Goal: Task Accomplishment & Management: Complete application form

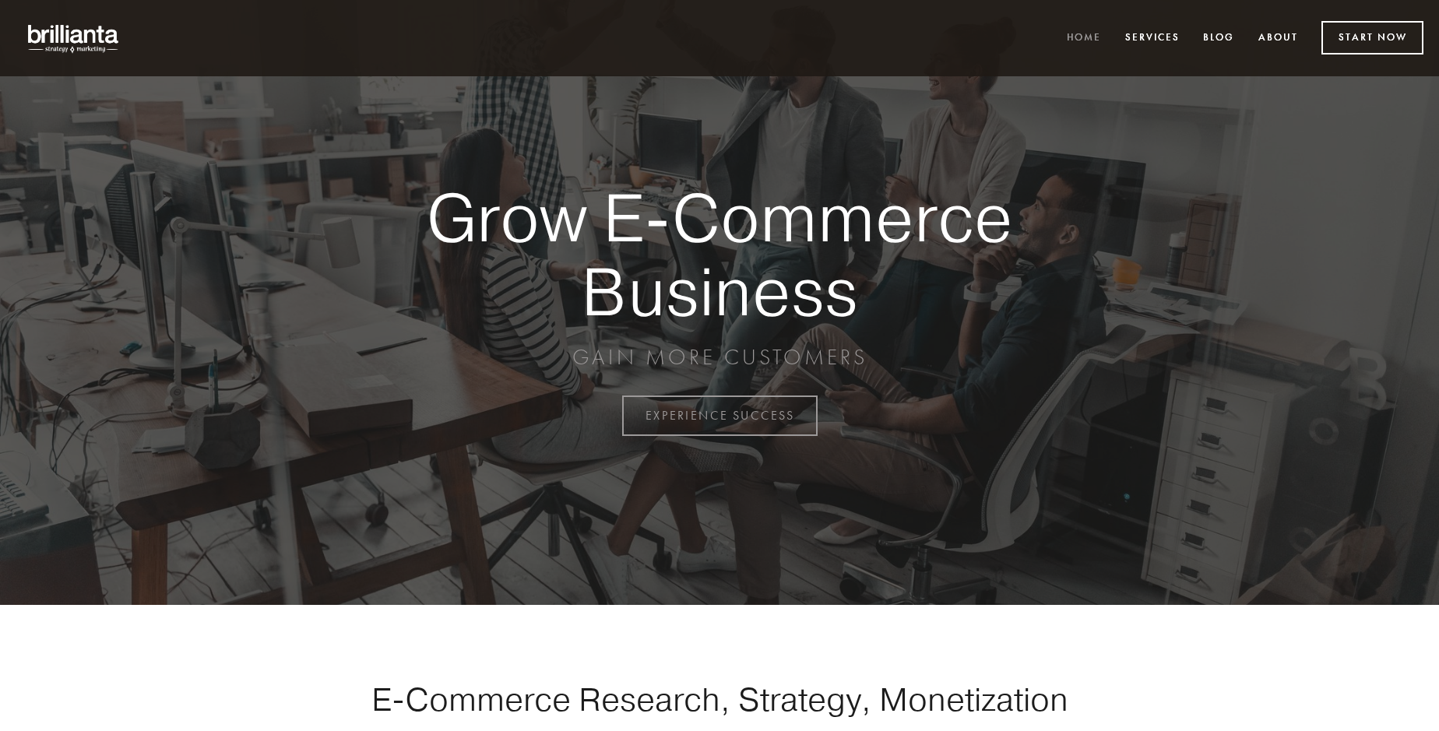
scroll to position [4082, 0]
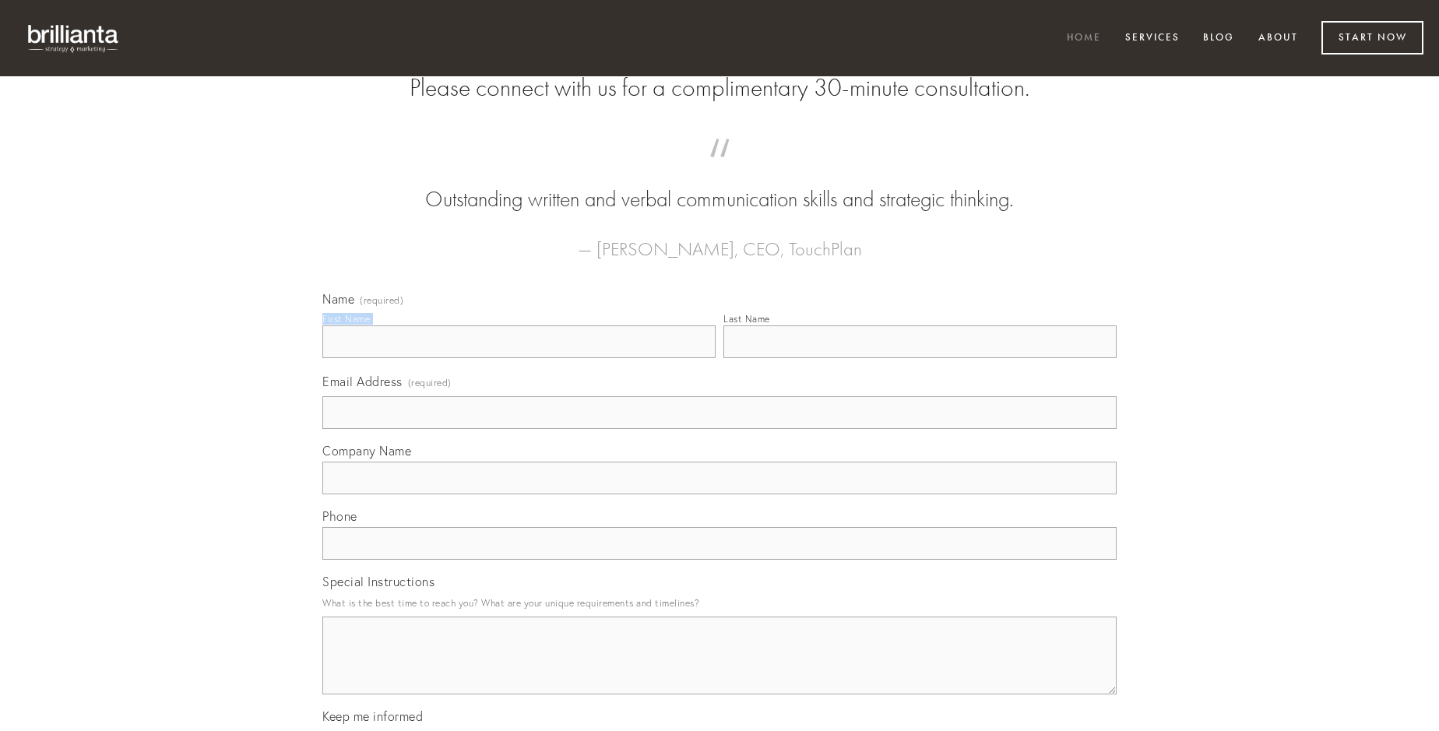
type input "[PERSON_NAME]"
click at [920, 358] on input "Last Name" at bounding box center [919, 342] width 393 height 33
type input "[PERSON_NAME]"
click at [720, 429] on input "Email Address (required)" at bounding box center [719, 412] width 794 height 33
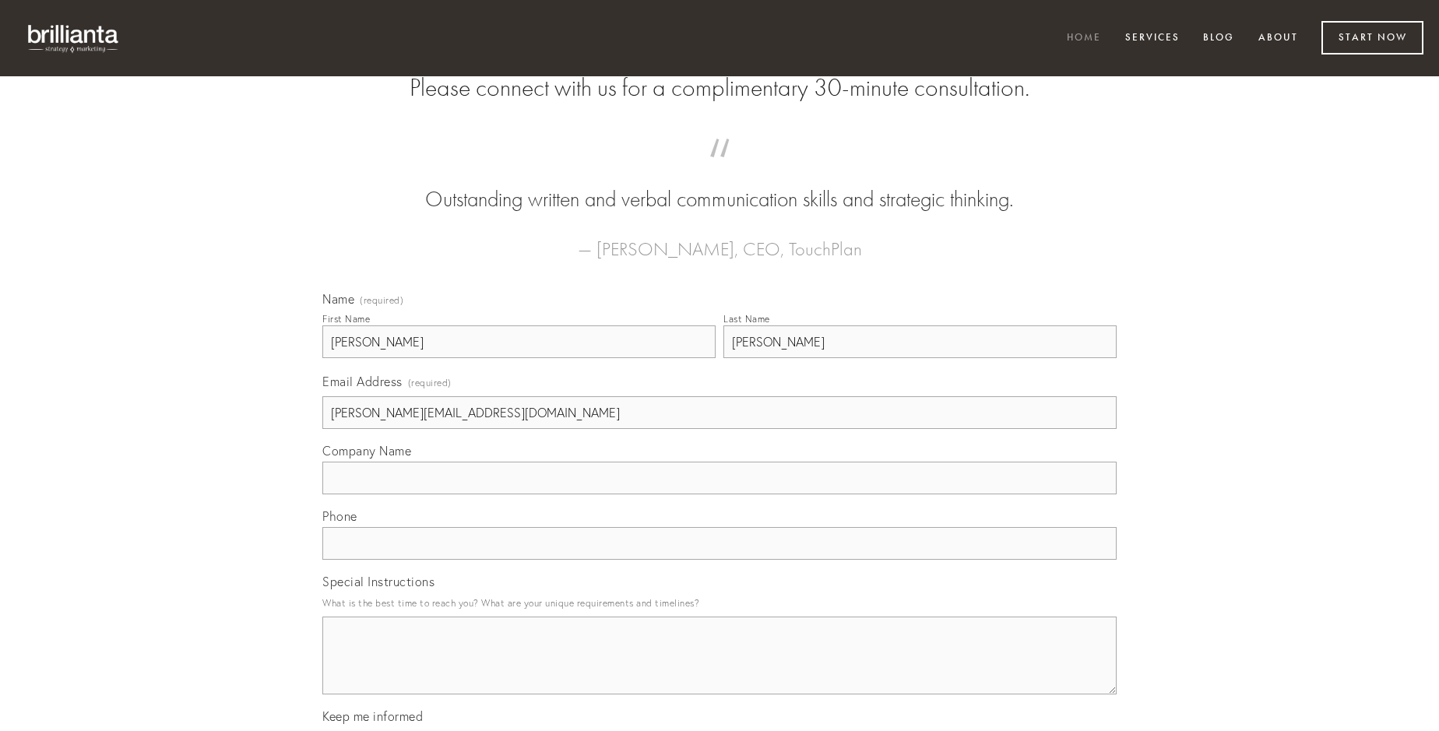
type input "[PERSON_NAME][EMAIL_ADDRESS][DOMAIN_NAME]"
click at [720, 495] on input "Company Name" at bounding box center [719, 478] width 794 height 33
type input "curia"
click at [720, 560] on input "text" at bounding box center [719, 543] width 794 height 33
click at [720, 670] on textarea "Special Instructions" at bounding box center [719, 656] width 794 height 78
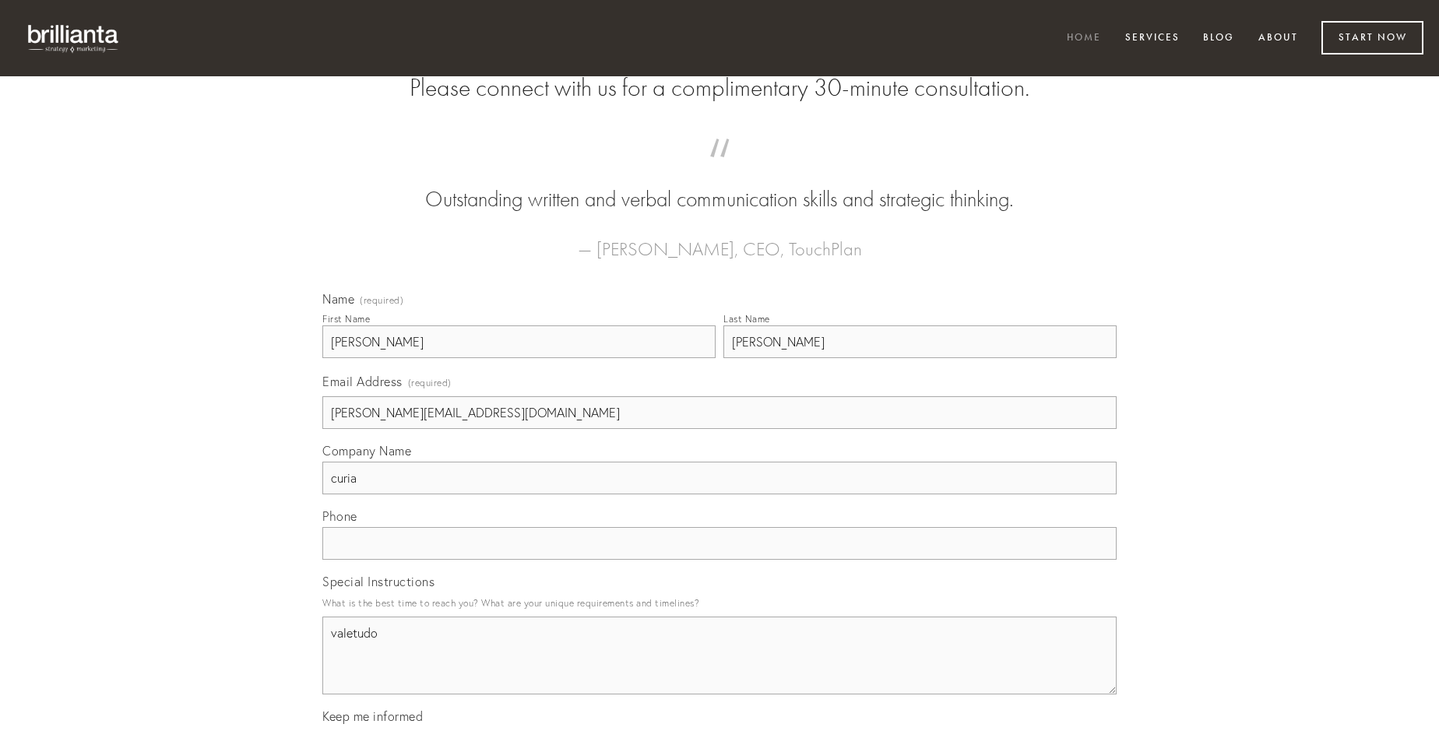
type textarea "valetudo"
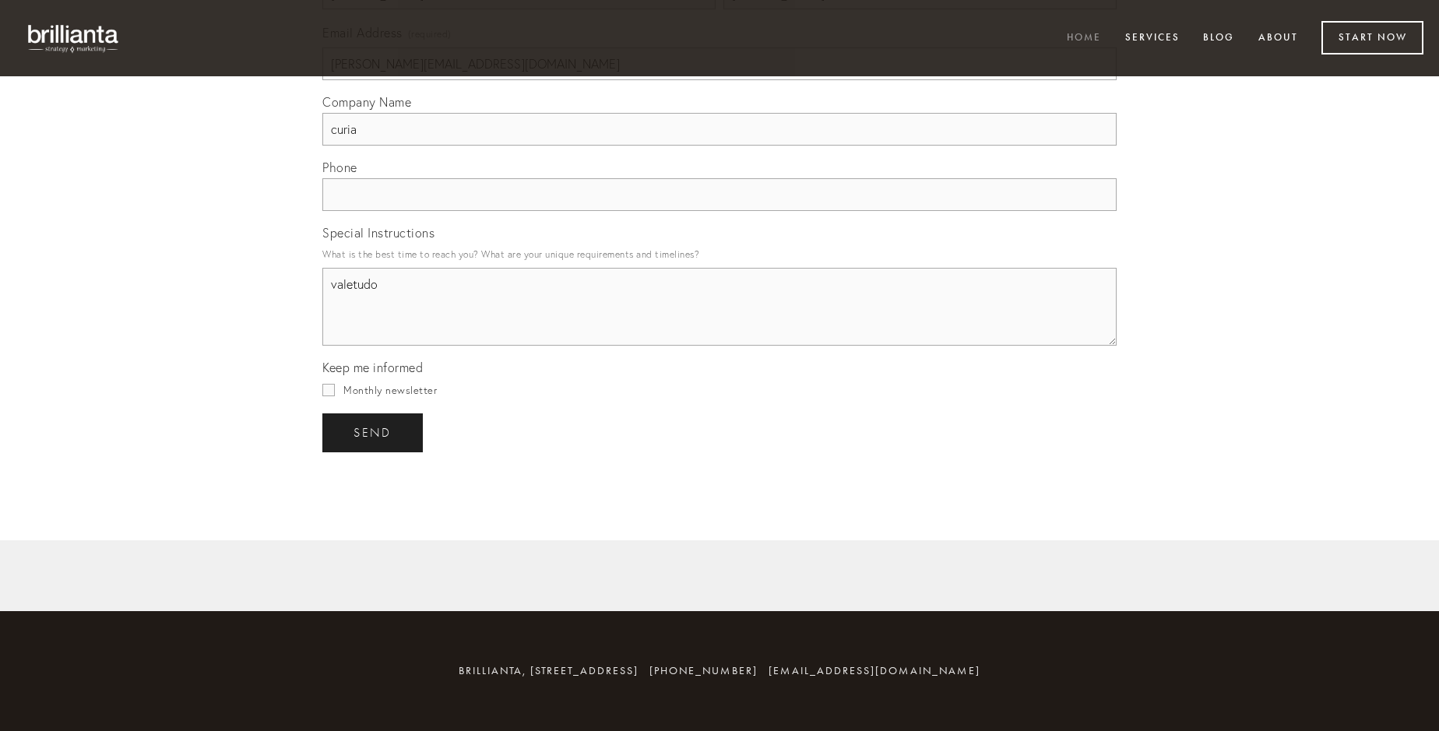
click at [374, 432] on span "send" at bounding box center [373, 433] width 38 height 14
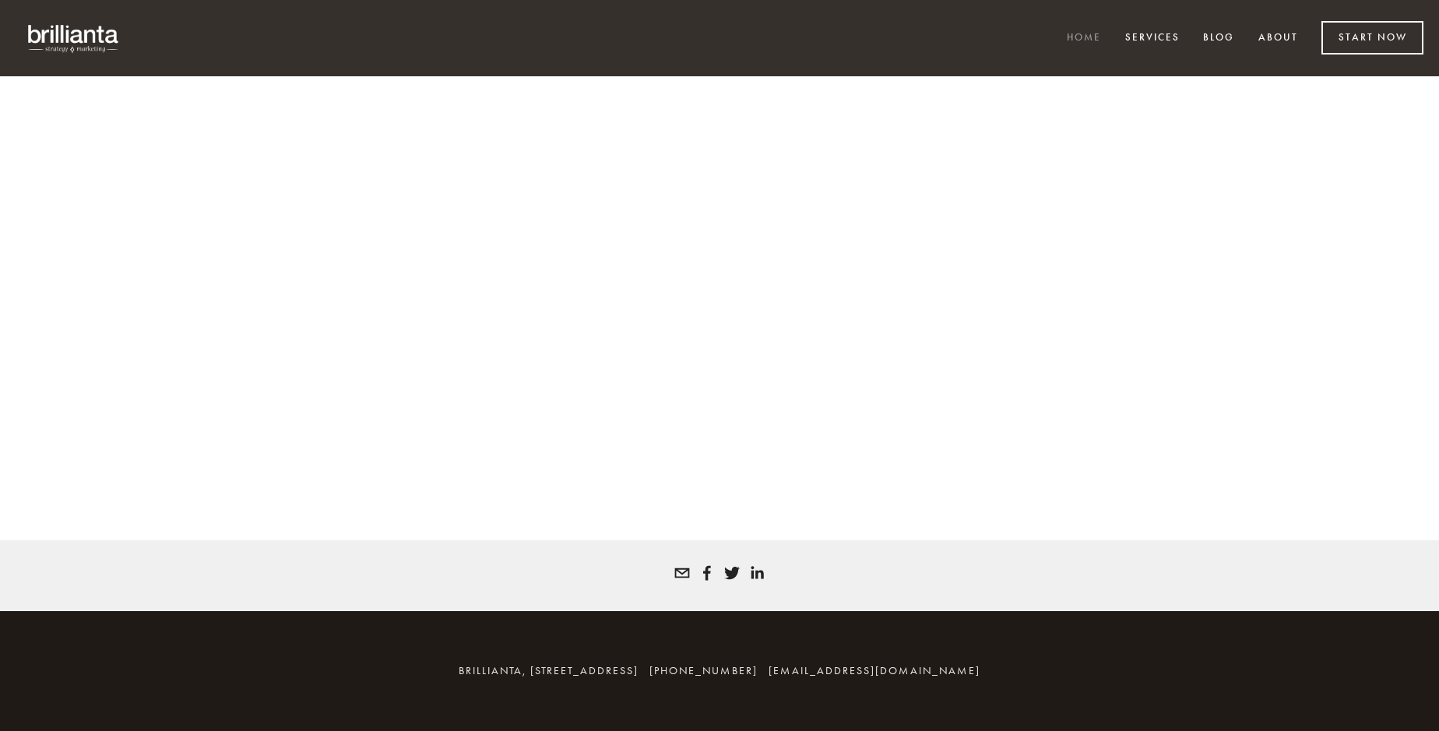
scroll to position [4061, 0]
